Goal: Transaction & Acquisition: Purchase product/service

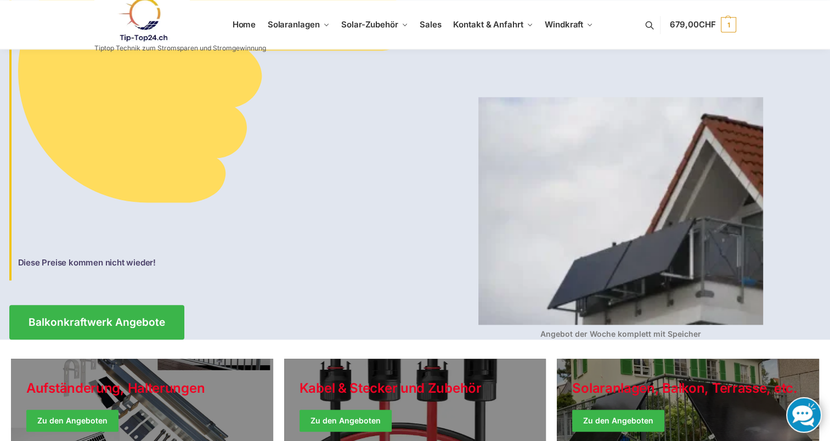
scroll to position [1152, 0]
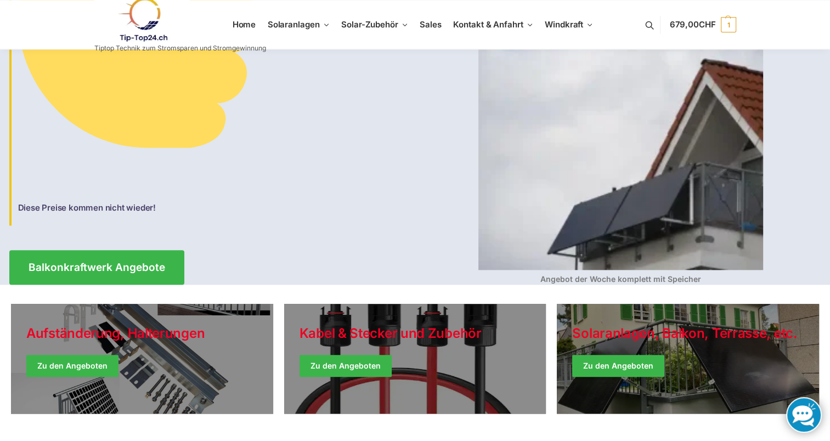
click at [605, 215] on img at bounding box center [620, 156] width 285 height 228
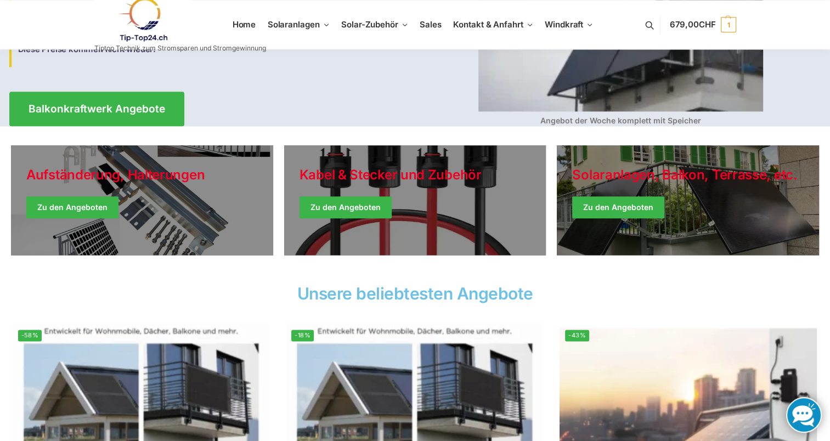
scroll to position [1317, 0]
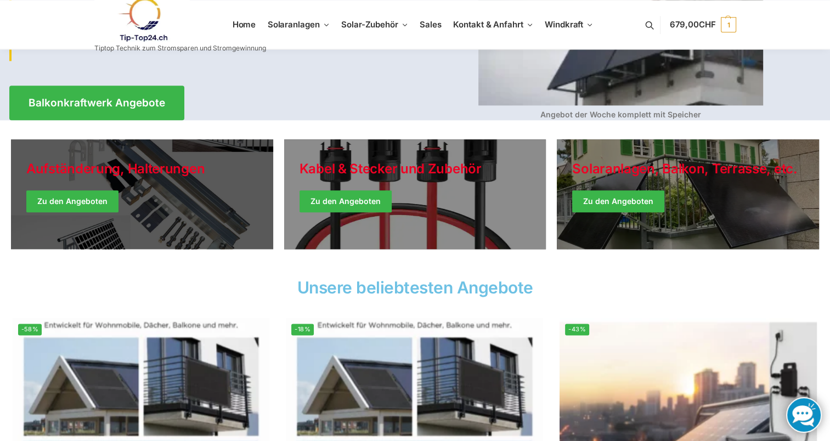
click at [68, 191] on link "Holiday Style" at bounding box center [142, 194] width 262 height 110
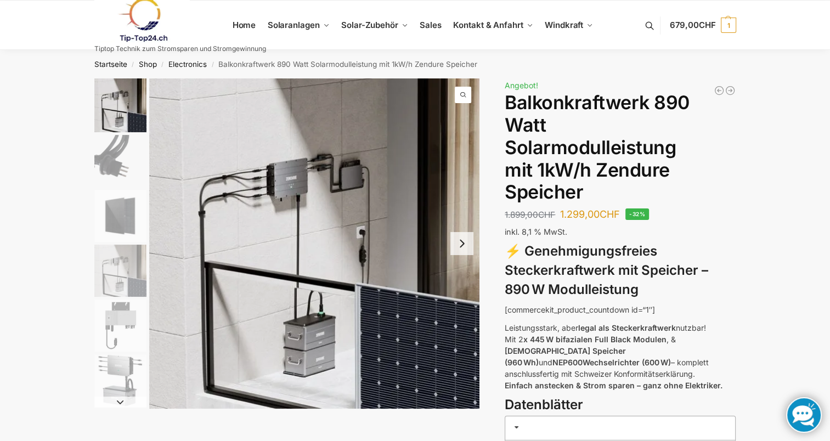
click at [127, 164] on img "2 / 6" at bounding box center [120, 161] width 52 height 52
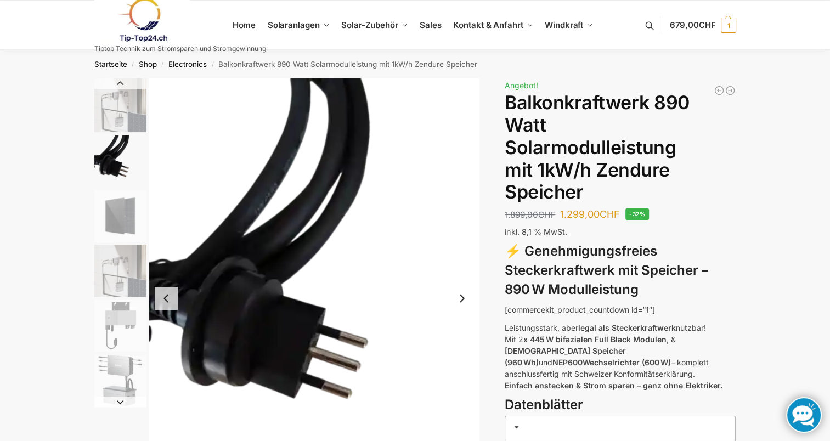
click at [116, 222] on img "3 / 6" at bounding box center [120, 216] width 52 height 52
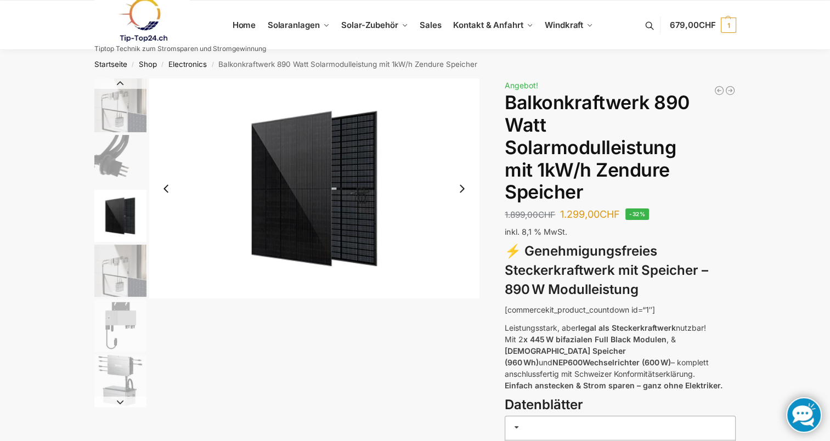
click at [117, 270] on img "4 / 6" at bounding box center [120, 271] width 52 height 52
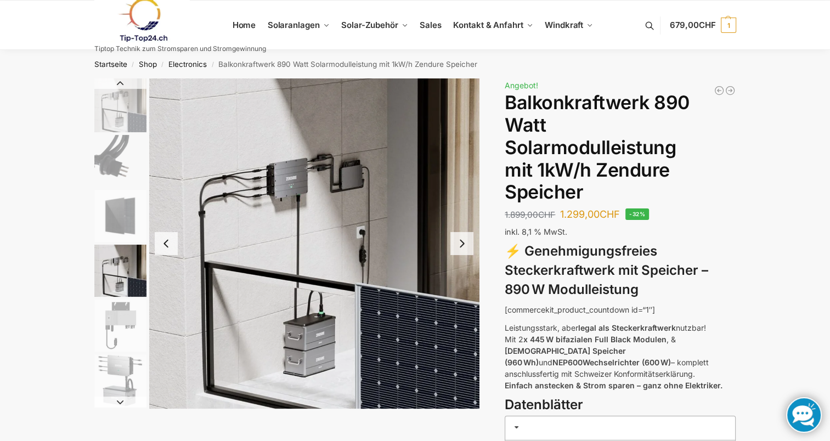
click at [119, 331] on img "5 / 6" at bounding box center [120, 326] width 52 height 52
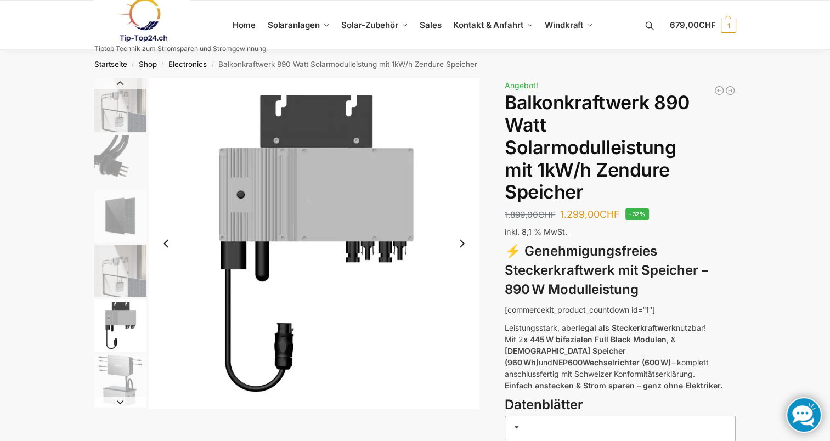
click at [119, 371] on img "6 / 6" at bounding box center [120, 380] width 52 height 52
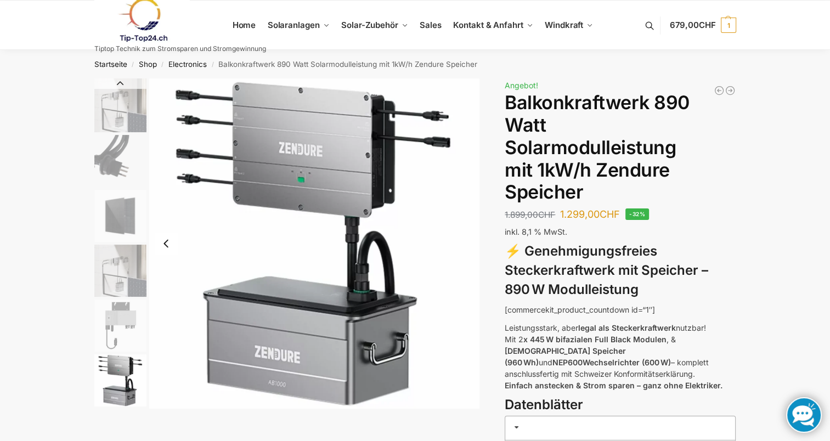
click at [120, 394] on img "6 / 6" at bounding box center [120, 380] width 52 height 52
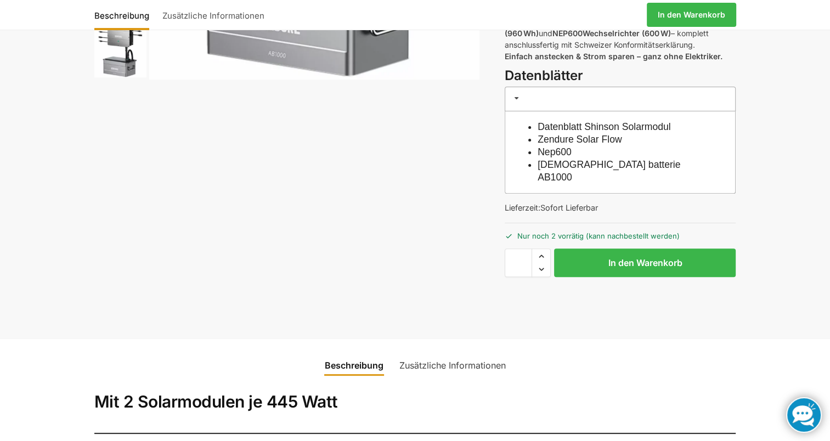
scroll to position [274, 0]
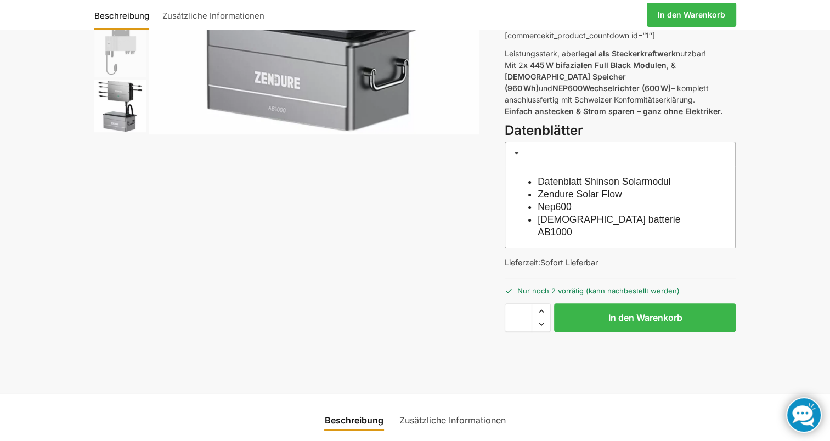
click at [608, 189] on link "Zendure Solar Flow" at bounding box center [580, 194] width 85 height 11
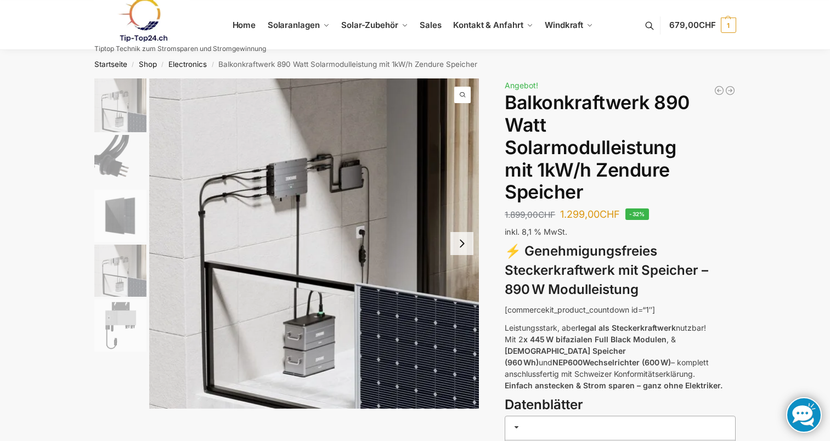
scroll to position [274, 0]
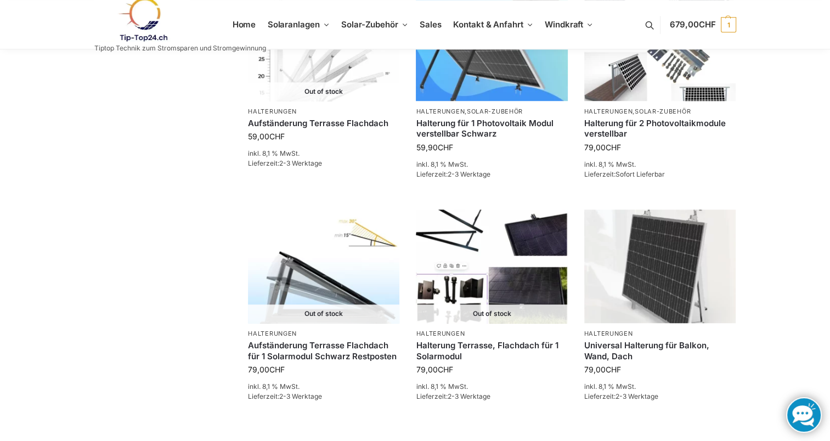
scroll to position [840, 0]
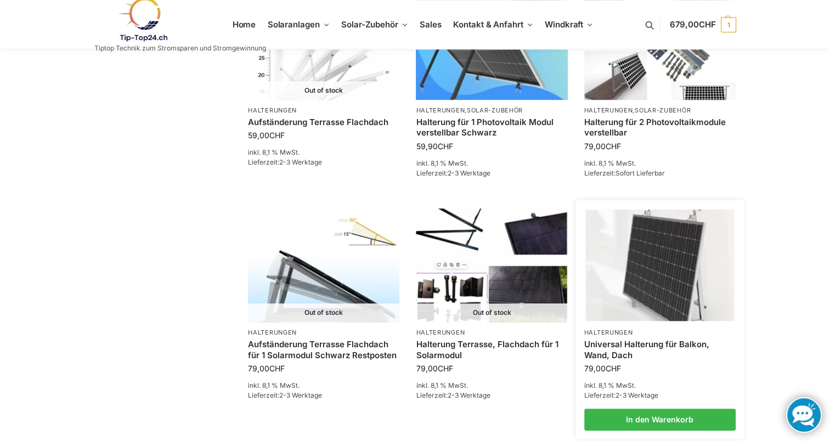
click at [654, 342] on link "Universal Halterung für Balkon, Wand, Dach" at bounding box center [659, 349] width 151 height 21
click at [656, 345] on link "Universal Halterung für Balkon, Wand, Dach" at bounding box center [659, 349] width 151 height 21
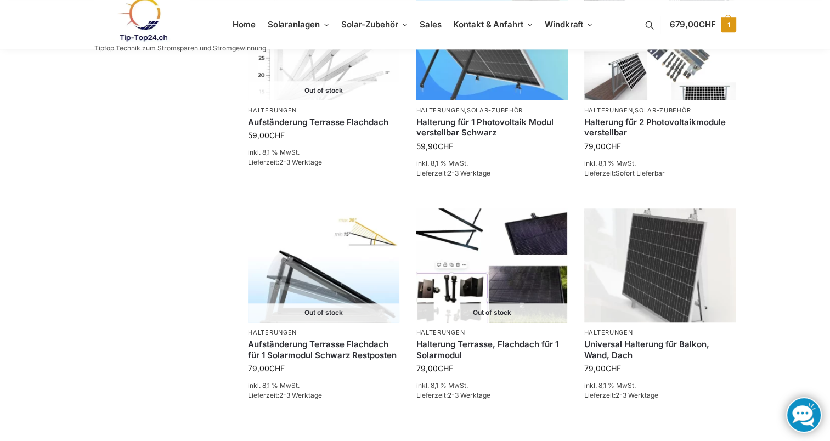
click at [734, 28] on span "1" at bounding box center [728, 24] width 15 height 15
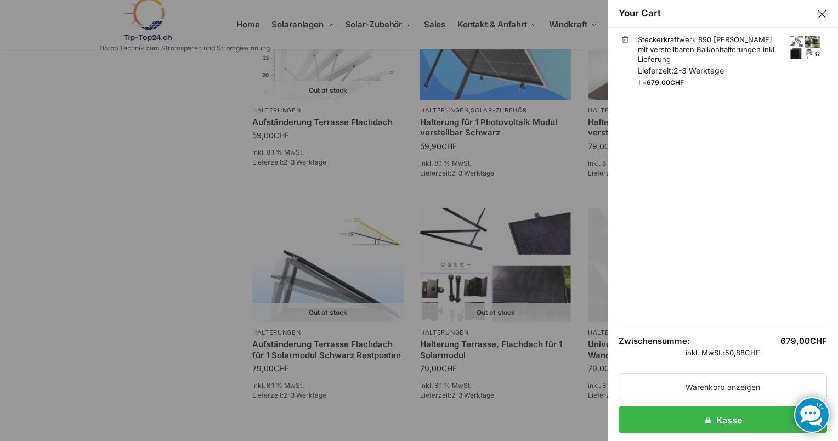
click at [817, 18] on button "Close drawer" at bounding box center [822, 14] width 14 height 14
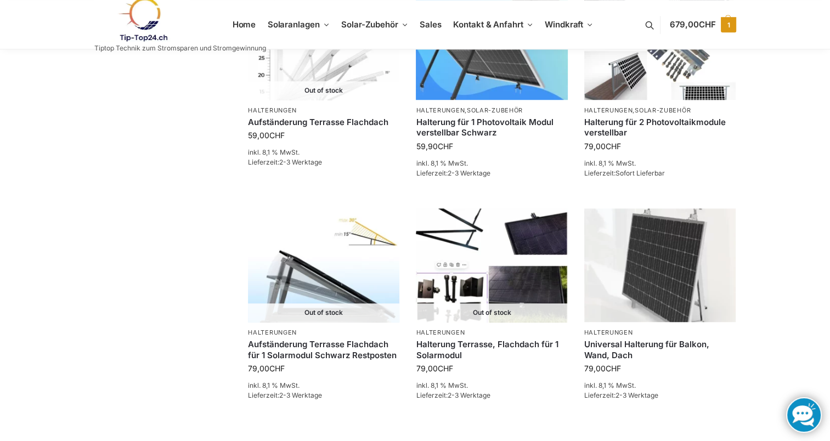
click at [727, 31] on span "1" at bounding box center [728, 24] width 15 height 15
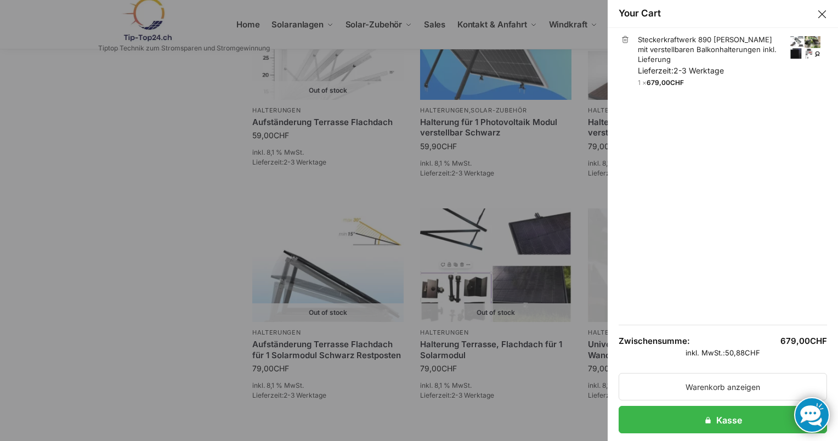
click at [622, 38] on link "×" at bounding box center [626, 40] width 8 height 8
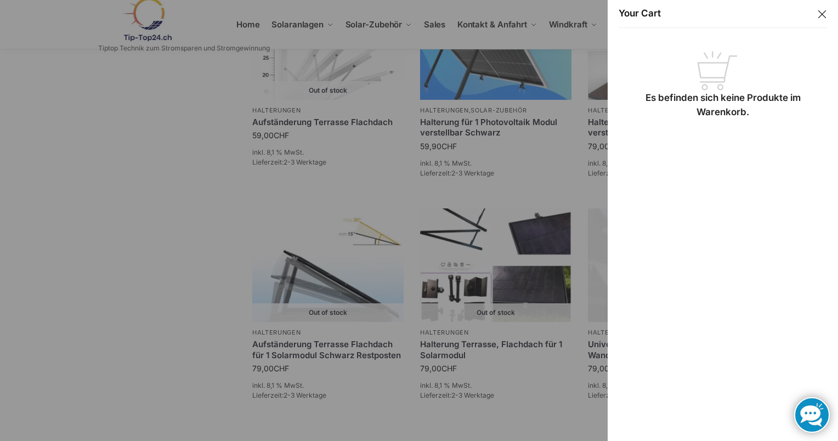
click at [816, 15] on button "Close drawer" at bounding box center [822, 14] width 14 height 14
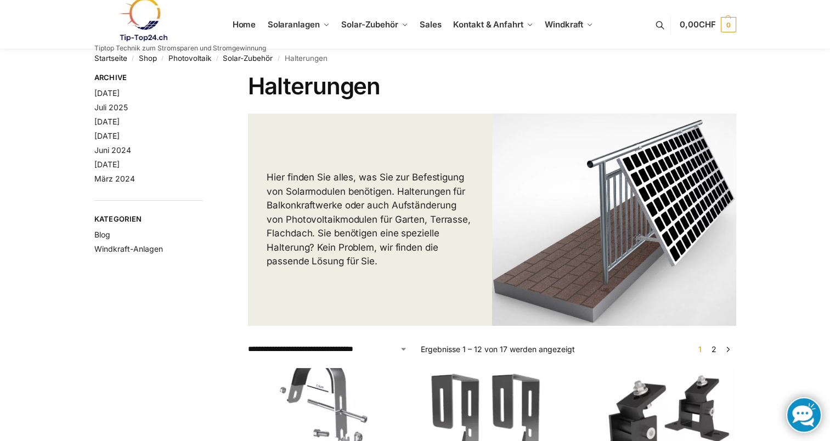
scroll to position [0, 0]
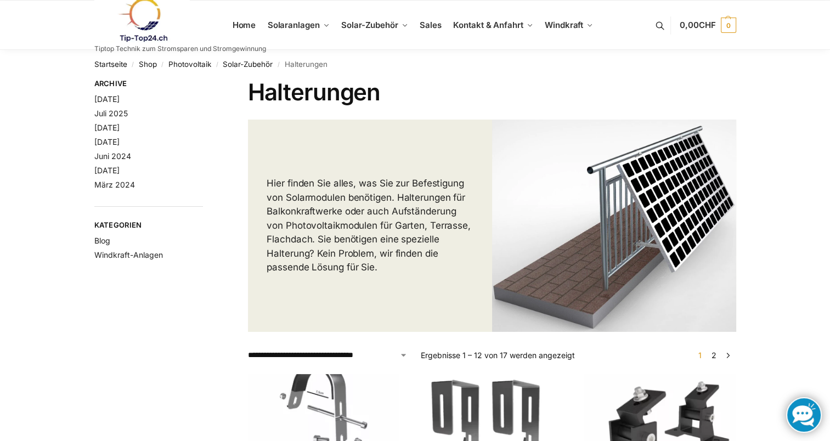
click at [309, 63] on nav "Startseite / Shop / Photovoltaik / Solar-Zubehör / Halterungen" at bounding box center [415, 64] width 642 height 29
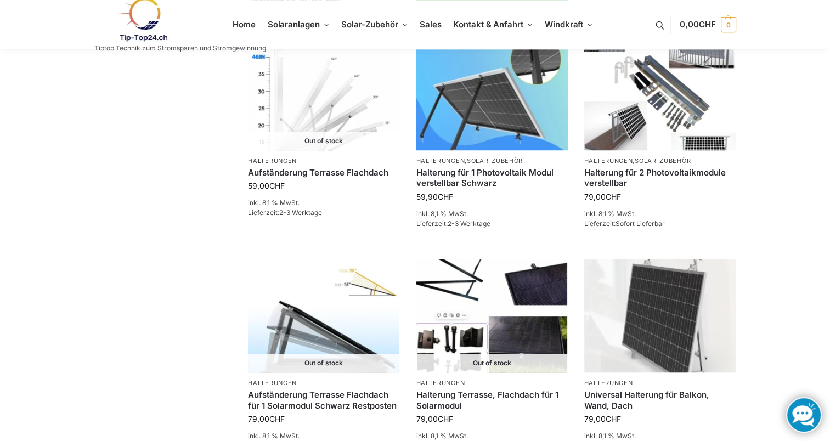
scroll to position [823, 0]
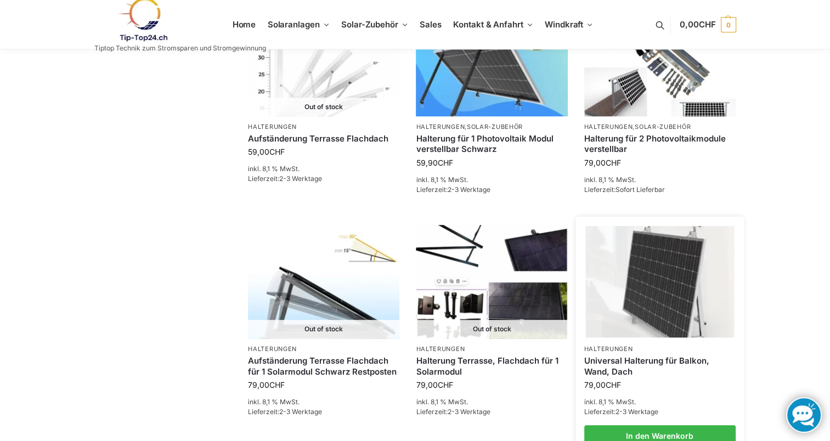
click at [646, 359] on link "Universal Halterung für Balkon, Wand, Dach" at bounding box center [659, 366] width 151 height 21
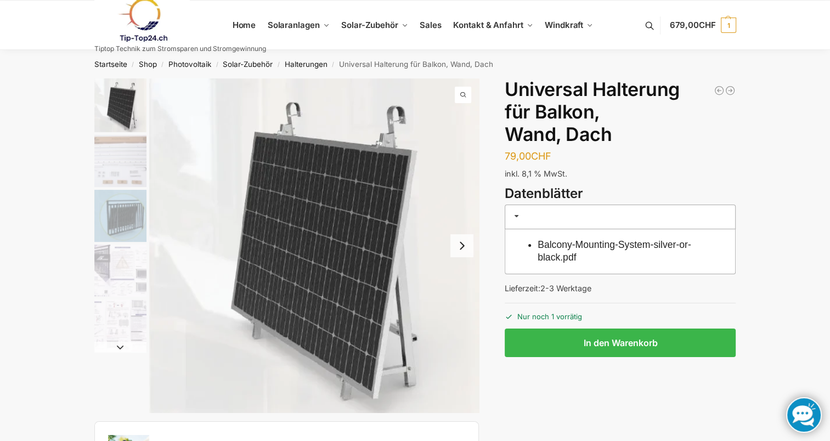
click at [117, 157] on img "2 / 5" at bounding box center [120, 161] width 52 height 52
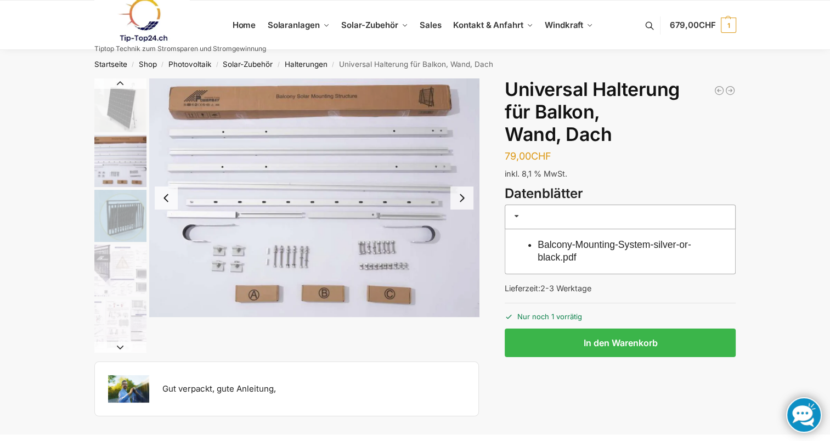
click at [125, 211] on img "3 / 5" at bounding box center [120, 216] width 52 height 52
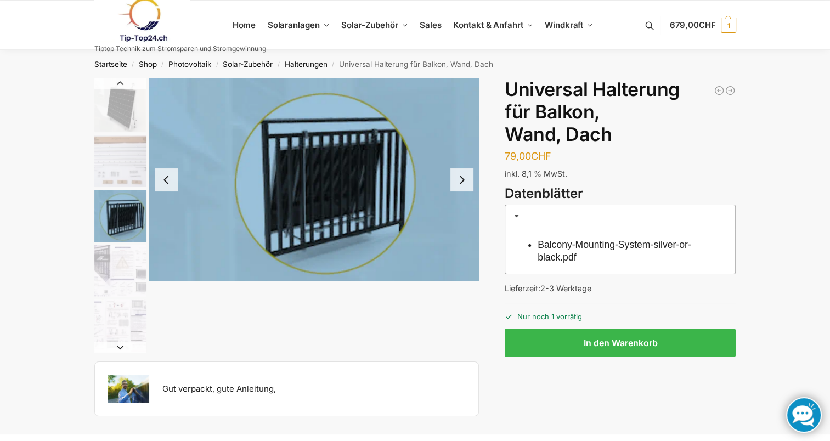
click at [120, 260] on img "4 / 5" at bounding box center [120, 271] width 52 height 52
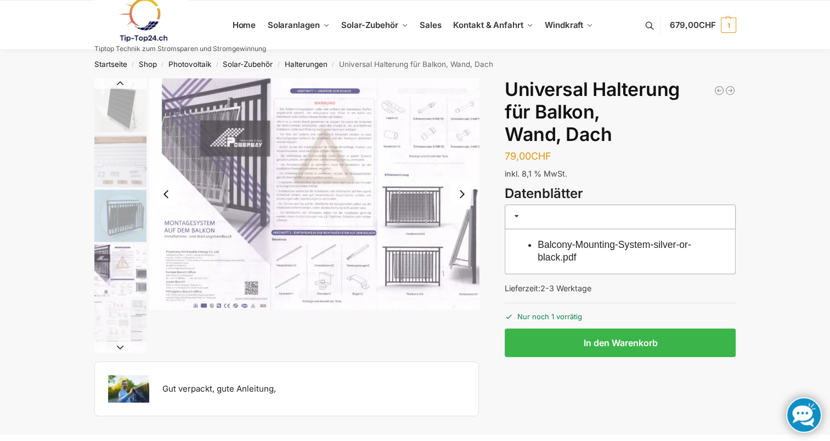
click at [117, 312] on img "5 / 5" at bounding box center [120, 326] width 52 height 52
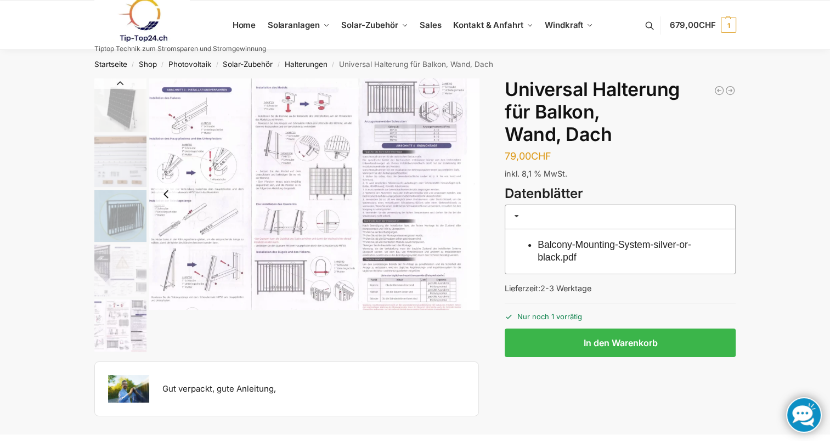
click at [119, 327] on img "5 / 5" at bounding box center [120, 326] width 52 height 52
click at [576, 248] on link "Balcony-Mounting-System-silver-or-black.pdf" at bounding box center [615, 251] width 154 height 24
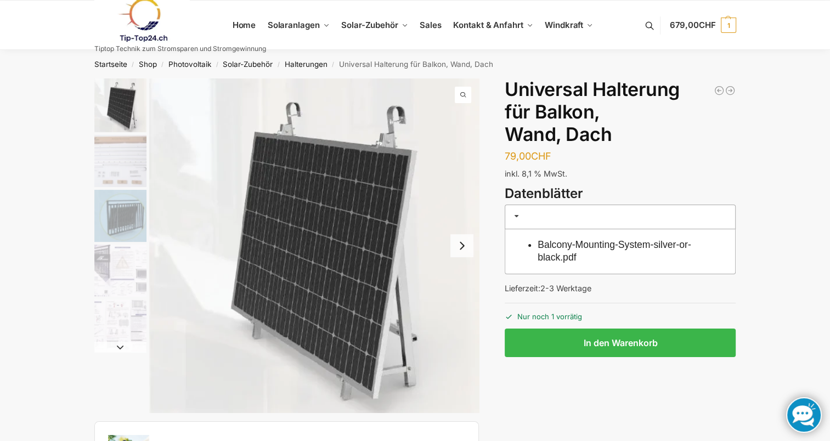
click at [122, 154] on img "2 / 5" at bounding box center [120, 161] width 52 height 52
